Goal: Find specific page/section: Find specific page/section

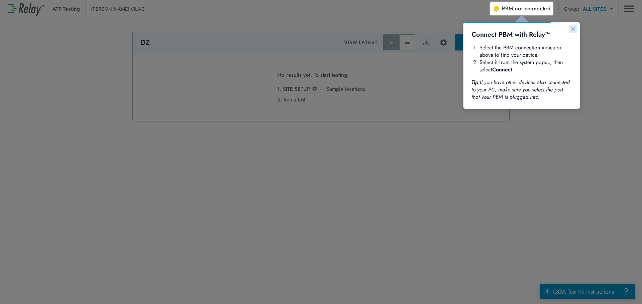
click at [572, 29] on icon "Close guide" at bounding box center [572, 28] width 3 height 3
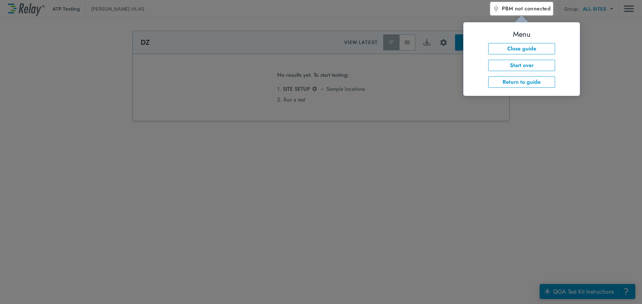
click at [527, 109] on div at bounding box center [566, 159] width 152 height 289
click at [478, 7] on div at bounding box center [245, 153] width 490 height 302
click at [609, 36] on div at bounding box center [566, 159] width 152 height 289
click at [517, 49] on button "Close guide" at bounding box center [521, 48] width 67 height 11
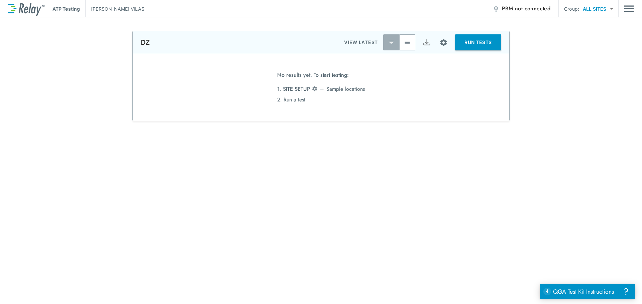
click at [604, 8] on body "**********" at bounding box center [321, 152] width 642 height 304
click at [627, 6] on img "Main menu" at bounding box center [629, 8] width 10 height 13
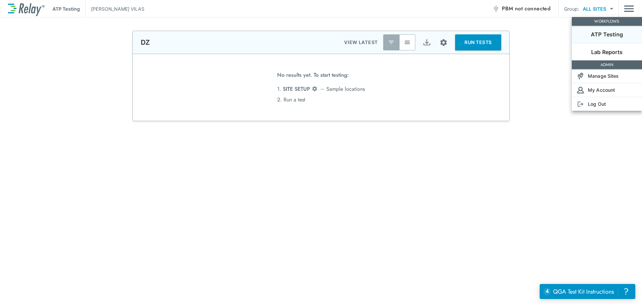
click at [602, 50] on p "Lab Reports" at bounding box center [606, 52] width 31 height 8
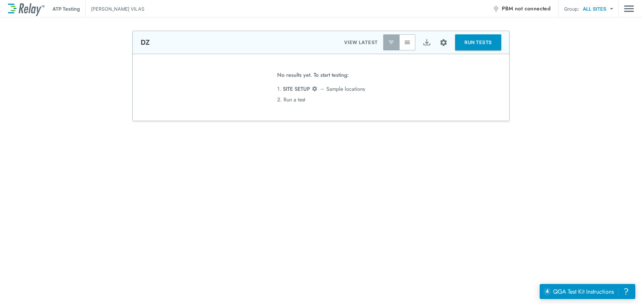
click at [626, 7] on img "Main menu" at bounding box center [629, 8] width 10 height 13
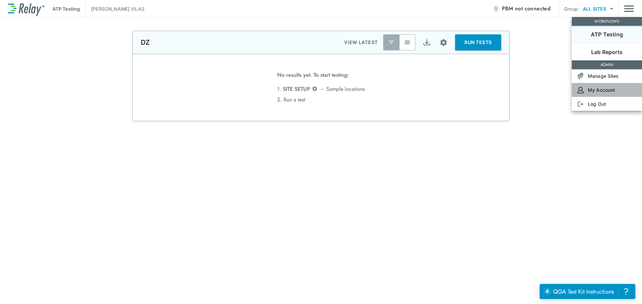
click at [596, 89] on p "My Account" at bounding box center [600, 90] width 27 height 7
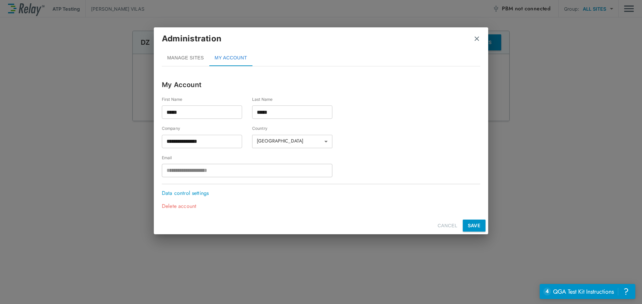
click at [443, 228] on button "CANCEL" at bounding box center [447, 226] width 25 height 12
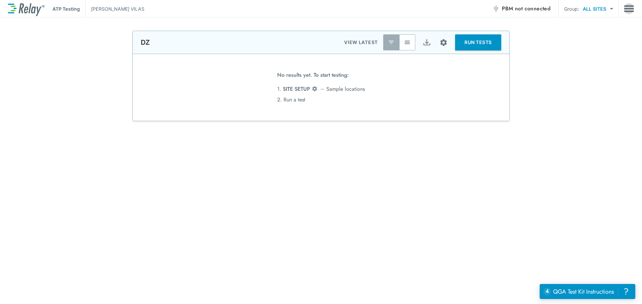
click at [627, 8] on img "Main menu" at bounding box center [629, 8] width 10 height 13
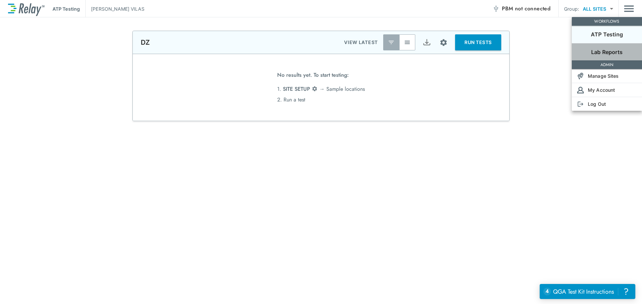
click at [605, 49] on p "Lab Reports" at bounding box center [606, 52] width 31 height 8
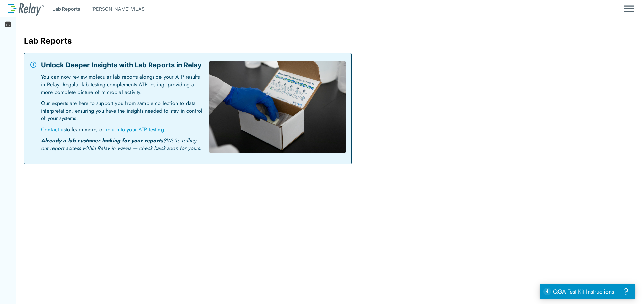
click at [134, 157] on div "Unlock Deeper Insights with Lab Reports in Relay You can now review molecular l…" at bounding box center [193, 109] width 305 height 100
click at [108, 102] on p "Our experts are here to support you from sample collection to data interpretati…" at bounding box center [122, 113] width 162 height 26
click at [96, 68] on p "Unlock Deeper Insights with Lab Reports in Relay" at bounding box center [122, 65] width 162 height 10
